Goal: Task Accomplishment & Management: Complete application form

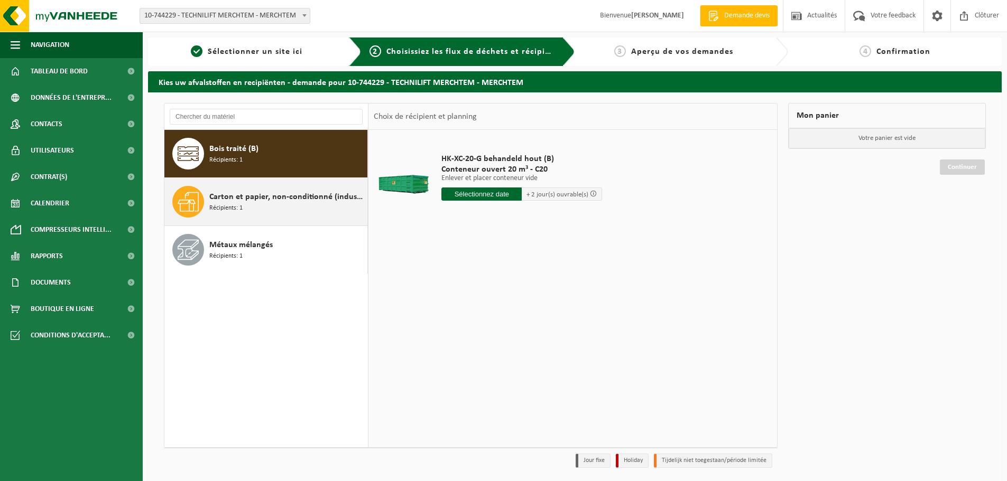
click at [280, 203] on span "Carton et papier, non-conditionné (industriel)" at bounding box center [286, 197] width 155 height 13
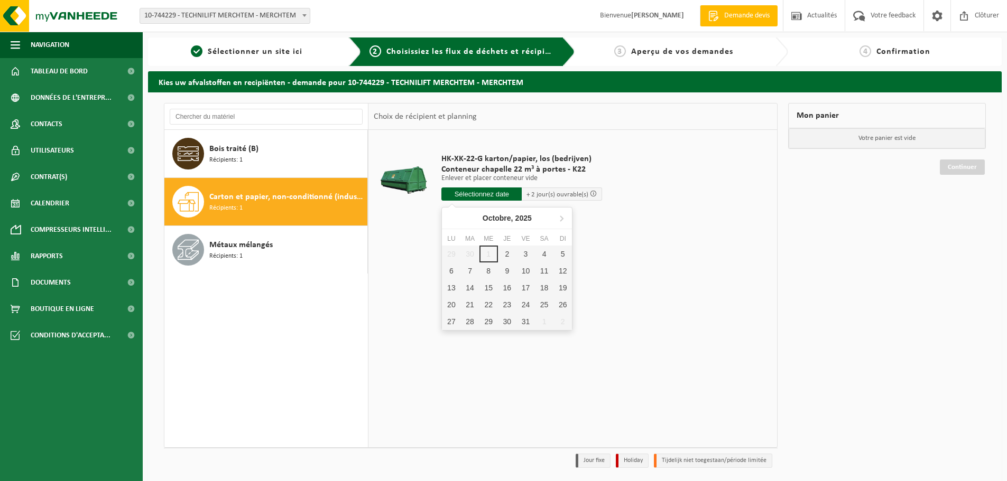
click at [480, 193] on input "text" at bounding box center [481, 194] width 80 height 13
click at [507, 255] on div "2" at bounding box center [507, 254] width 18 height 17
type input "à partir de [DATE]"
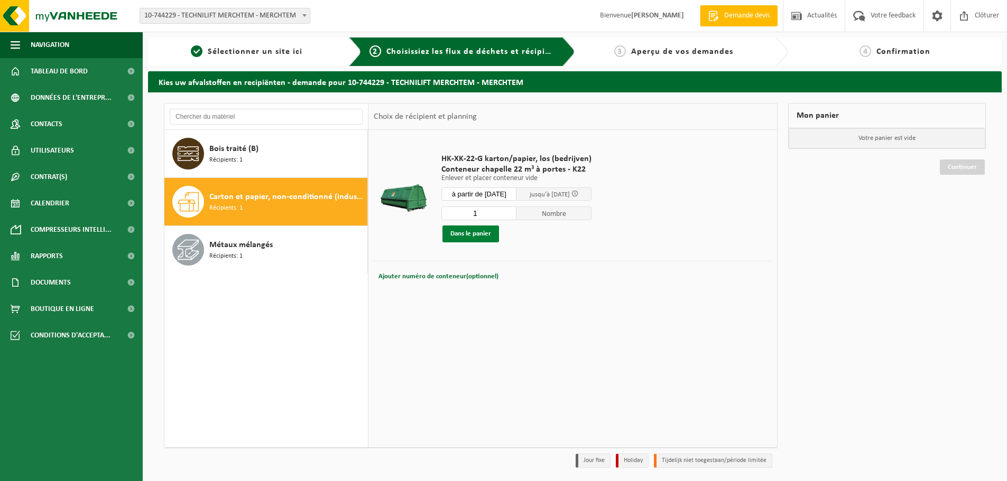
click at [472, 232] on button "Dans le panier" at bounding box center [470, 234] width 57 height 17
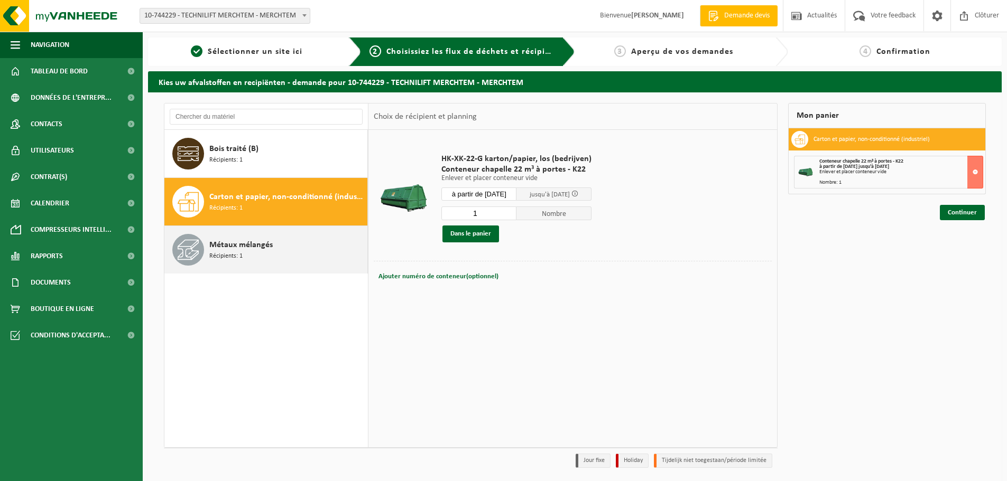
click at [228, 252] on span "Récipients: 1" at bounding box center [225, 257] width 33 height 10
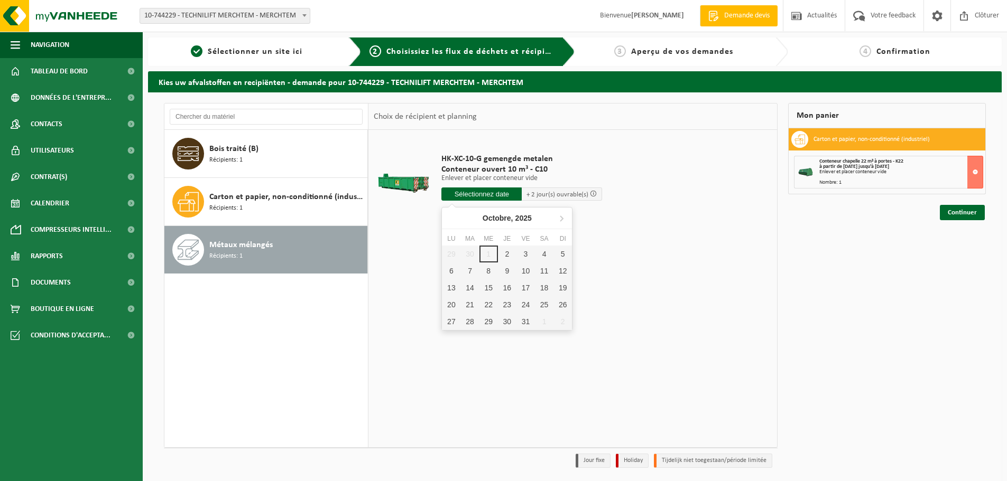
click at [495, 195] on input "text" at bounding box center [481, 194] width 80 height 13
click at [504, 254] on div "2" at bounding box center [507, 254] width 18 height 17
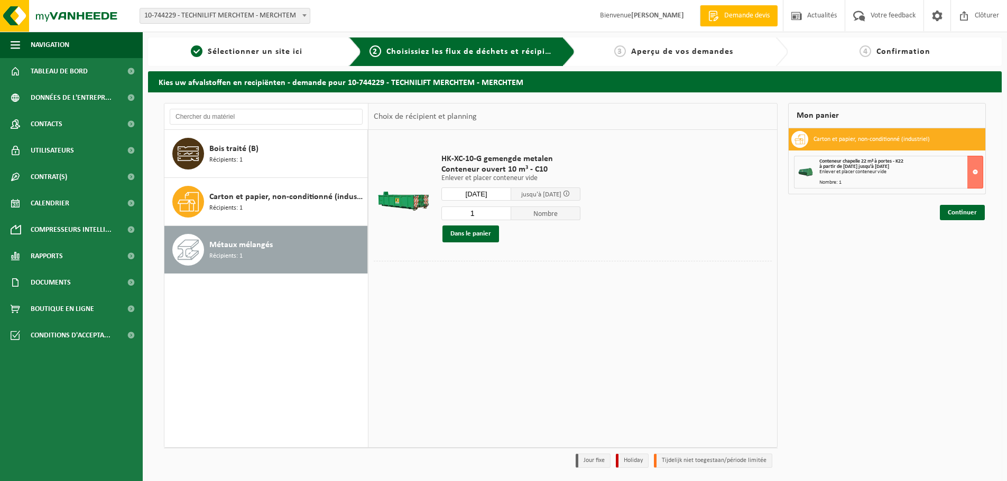
type input "à partir de [DATE]"
click at [482, 232] on button "Dans le panier" at bounding box center [470, 234] width 57 height 17
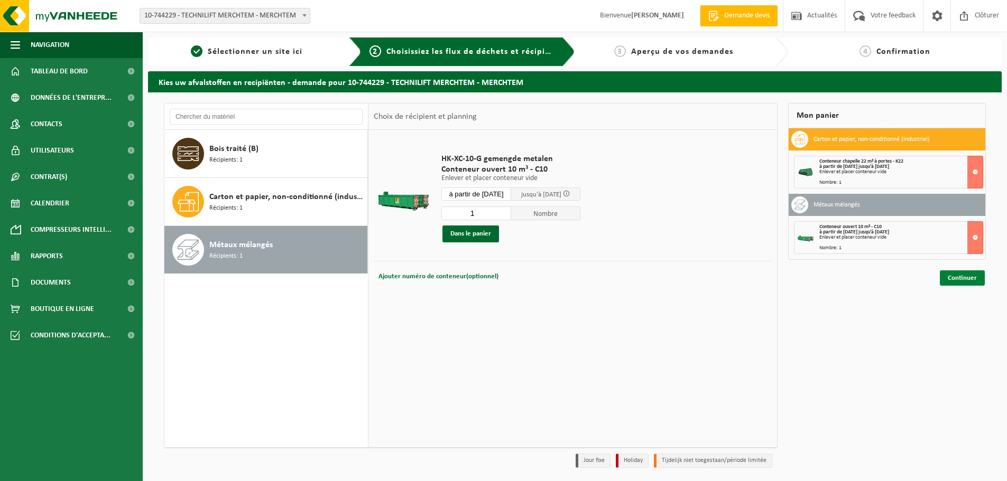
click at [956, 278] on link "Continuer" at bounding box center [961, 278] width 45 height 15
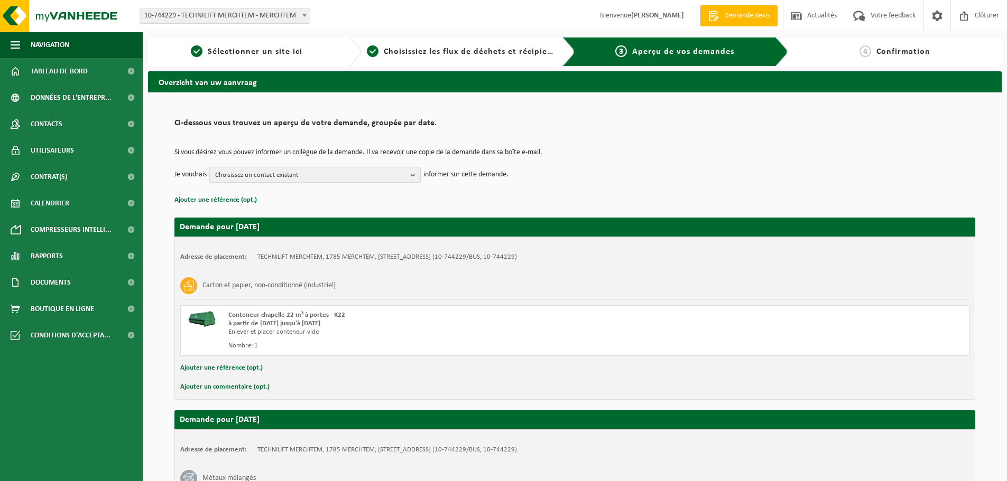
click at [413, 178] on b "button" at bounding box center [416, 175] width 10 height 15
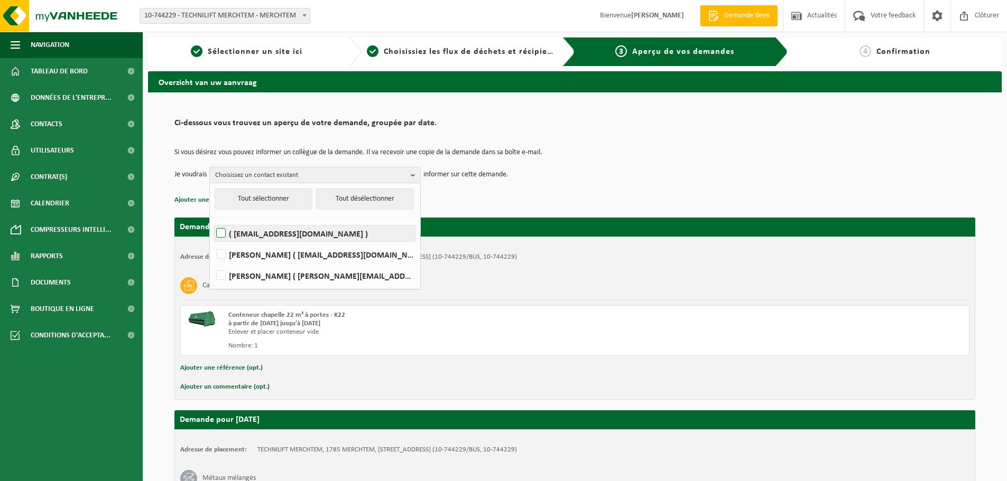
click at [289, 238] on label "( invoice.tem@equans.com )" at bounding box center [314, 234] width 201 height 16
click at [212, 220] on input "( invoice.tem@equans.com )" at bounding box center [212, 220] width 1 height 1
checkbox input "true"
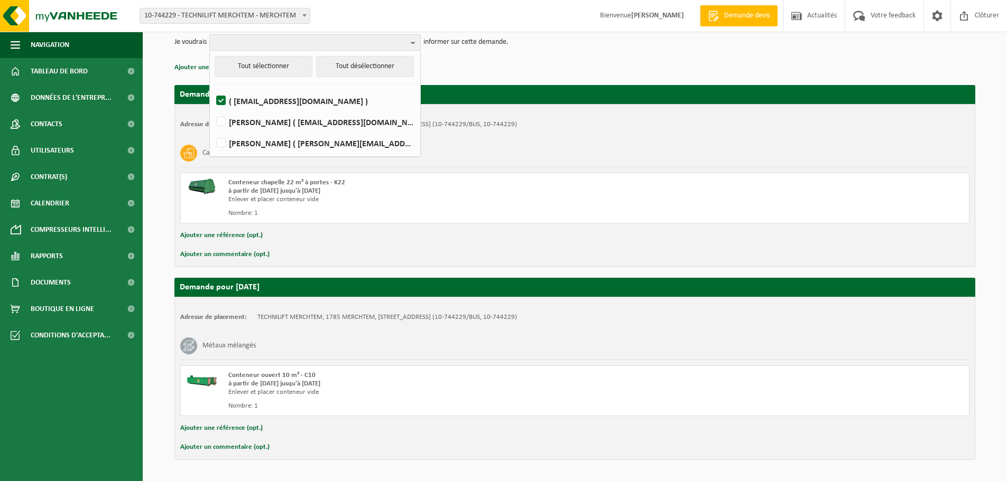
scroll to position [159, 0]
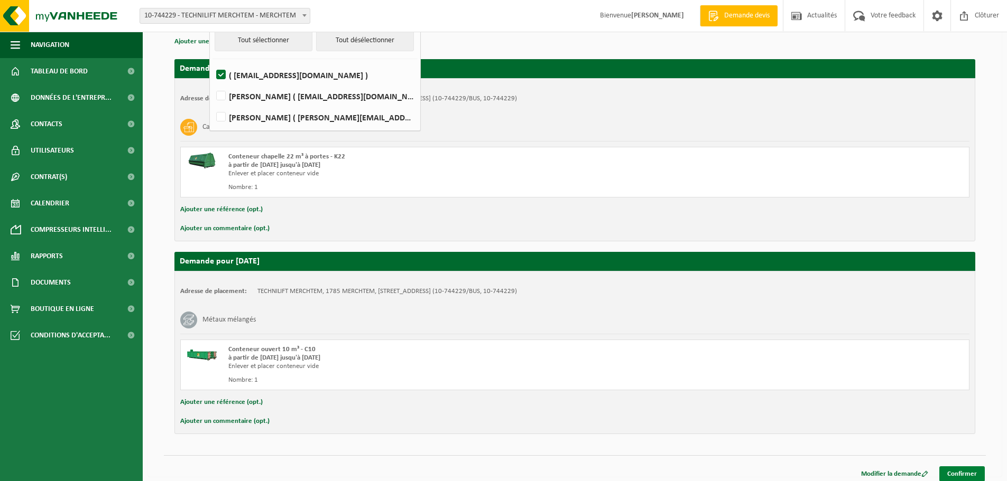
click at [956, 470] on link "Confirmer" at bounding box center [961, 474] width 45 height 15
